Goal: Task Accomplishment & Management: Use online tool/utility

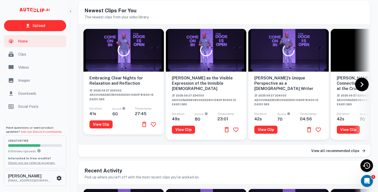
scroll to position [20, 0]
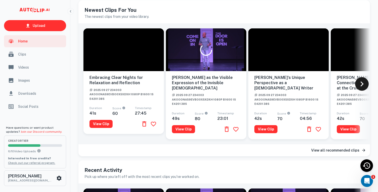
click at [362, 82] on icon at bounding box center [362, 84] width 10 height 10
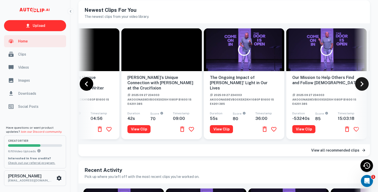
scroll to position [0, 211]
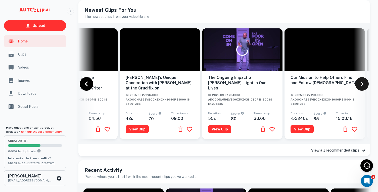
click at [362, 82] on icon at bounding box center [362, 84] width 10 height 10
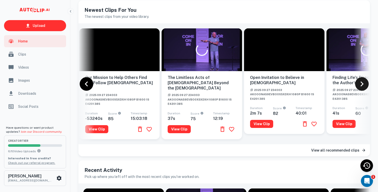
scroll to position [0, 423]
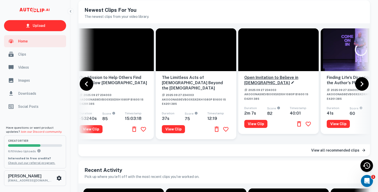
click at [279, 78] on h6 "Open Invitation to Believe in [DEMOGRAPHIC_DATA]" at bounding box center [279, 80] width 68 height 11
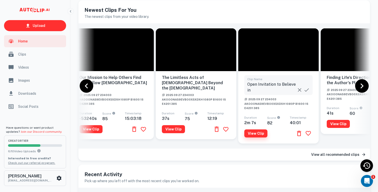
click at [260, 135] on button "View Clip" at bounding box center [256, 134] width 23 height 8
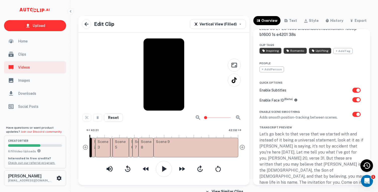
scroll to position [45, 0]
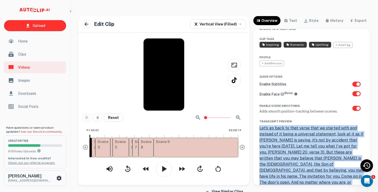
drag, startPoint x: 259, startPoint y: 122, endPoint x: 332, endPoint y: 179, distance: 92.2
click at [332, 179] on div "Let’s go back to that verse that we started with and instead of it being a univ…" at bounding box center [312, 162] width 105 height 75
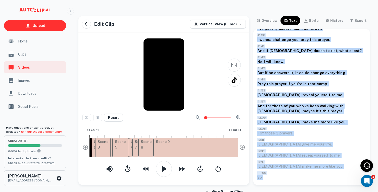
scroll to position [4, 0]
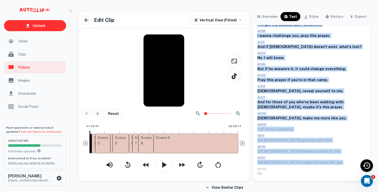
drag, startPoint x: 257, startPoint y: 75, endPoint x: 320, endPoint y: 152, distance: 100.1
click at [320, 152] on div "View More you, and says, and you. 39:49 And he says, I wanna invite you into li…" at bounding box center [312, 103] width 117 height 156
click at [312, 178] on button "View More" at bounding box center [312, 182] width 109 height 9
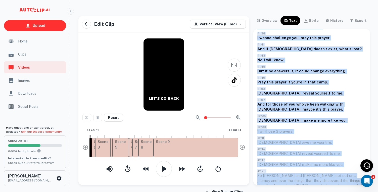
scroll to position [320, 0]
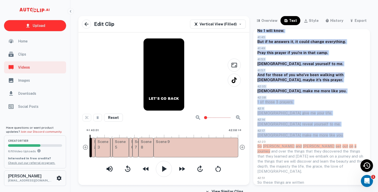
drag, startPoint x: 258, startPoint y: 73, endPoint x: 313, endPoint y: 124, distance: 74.8
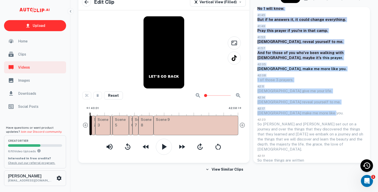
scroll to position [0, 0]
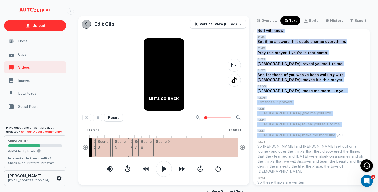
click at [86, 23] on icon "button" at bounding box center [87, 24] width 6 height 6
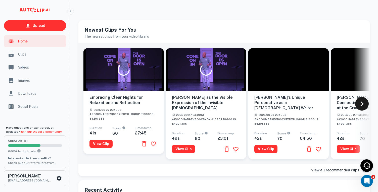
click at [363, 101] on icon at bounding box center [362, 103] width 3 height 5
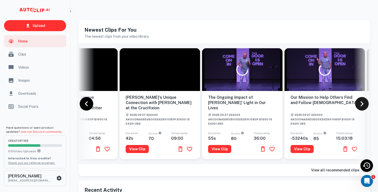
click at [362, 101] on icon at bounding box center [362, 103] width 3 height 5
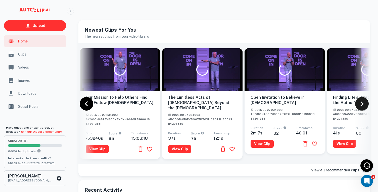
scroll to position [0, 423]
